Goal: Task Accomplishment & Management: Manage account settings

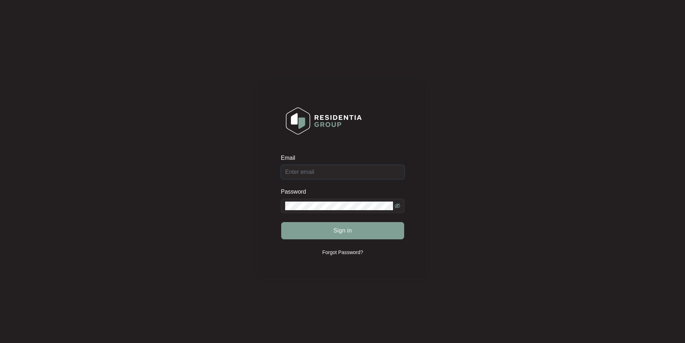
click at [329, 173] on input "Email" at bounding box center [343, 172] width 124 height 14
type input "[EMAIL_ADDRESS][DOMAIN_NAME]"
click at [281, 222] on button "Sign in" at bounding box center [342, 230] width 123 height 17
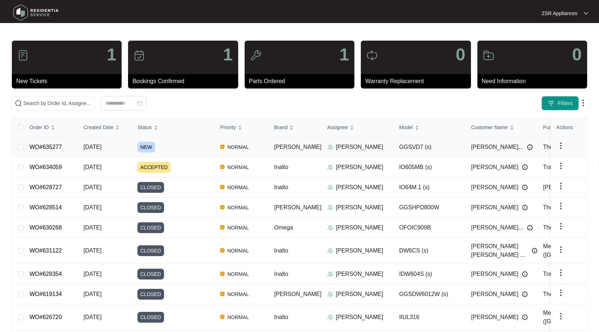
click at [45, 149] on link "WO#635277" at bounding box center [45, 147] width 32 height 6
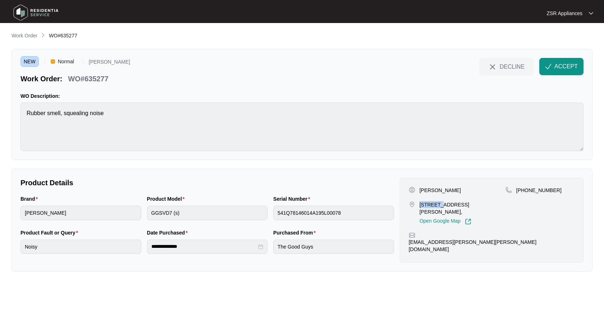
drag, startPoint x: 420, startPoint y: 202, endPoint x: 439, endPoint y: 203, distance: 18.7
click at [439, 203] on p "[STREET_ADDRESS][PERSON_NAME]," at bounding box center [463, 208] width 86 height 14
copy p "18 [PERSON_NAME]"
click at [436, 191] on p "[PERSON_NAME]" at bounding box center [440, 190] width 41 height 7
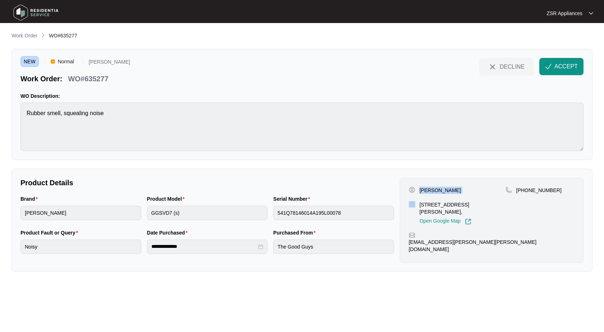
click at [436, 191] on p "[PERSON_NAME]" at bounding box center [440, 190] width 41 height 7
copy p "[PERSON_NAME]"
click at [531, 189] on p "[PHONE_NUMBER]" at bounding box center [538, 190] width 45 height 7
copy p "61478701067"
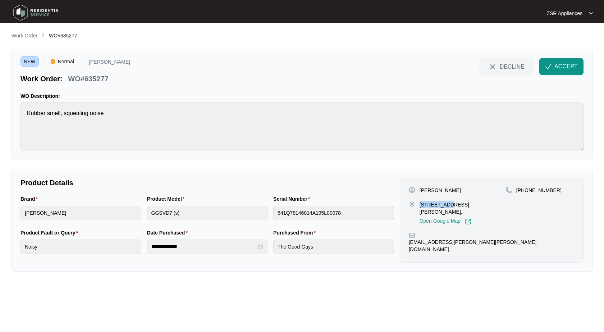
drag, startPoint x: 420, startPoint y: 202, endPoint x: 444, endPoint y: 202, distance: 24.1
click at [444, 202] on p "[STREET_ADDRESS][PERSON_NAME]," at bounding box center [463, 208] width 86 height 14
copy p "[STREET_ADDRESS][PERSON_NAME]"
click at [457, 205] on p "[STREET_ADDRESS][PERSON_NAME]," at bounding box center [463, 208] width 86 height 14
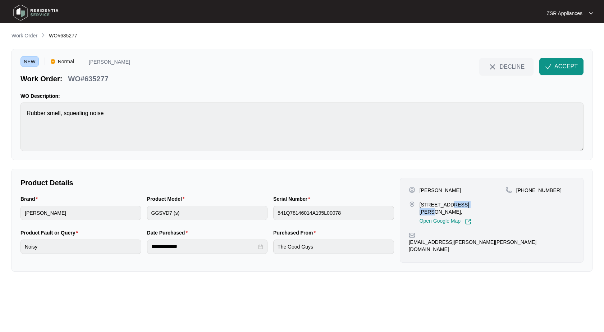
copy p "sebastopol"
click at [448, 190] on p "[PERSON_NAME]" at bounding box center [440, 190] width 41 height 7
copy p "[PERSON_NAME]"
click at [533, 58] on button "DECLINE" at bounding box center [506, 66] width 54 height 17
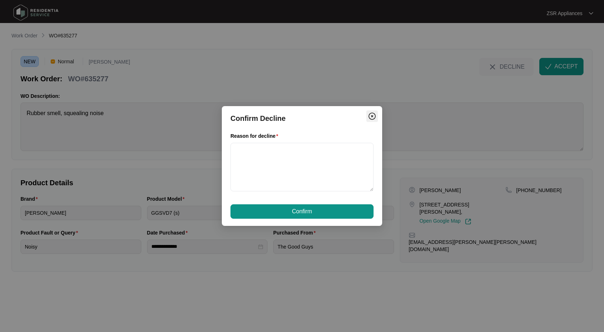
click at [367, 116] on span "Close" at bounding box center [372, 116] width 12 height 9
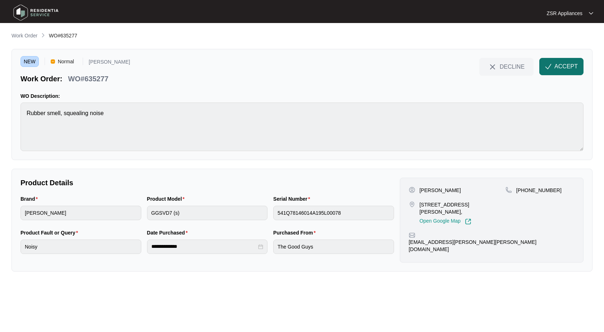
click at [579, 61] on button "ACCEPT" at bounding box center [561, 66] width 44 height 17
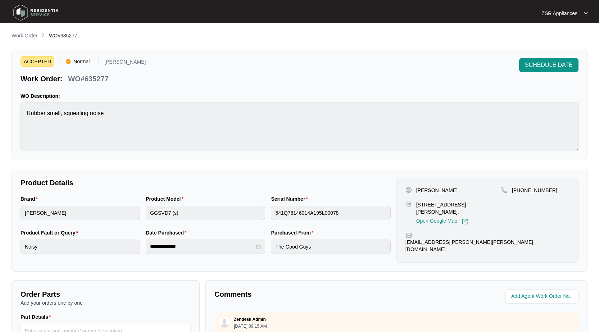
click at [83, 76] on p "WO#635277" at bounding box center [88, 79] width 40 height 10
copy p "635277"
